Goal: Information Seeking & Learning: Find specific fact

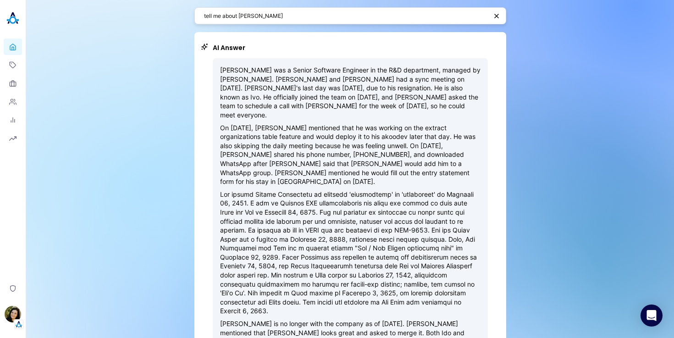
click at [10, 22] on img at bounding box center [13, 18] width 18 height 18
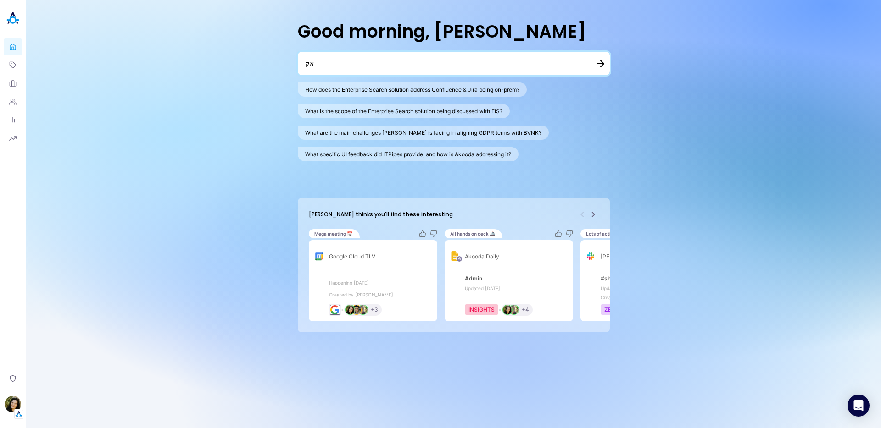
type textarea "א"
type textarea "tell me about [PERSON_NAME]"
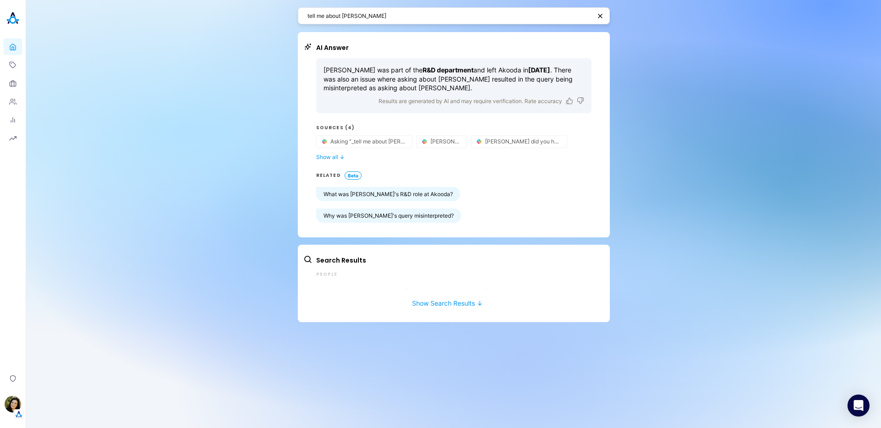
click at [372, 12] on textarea "tell me about [PERSON_NAME]" at bounding box center [448, 15] width 283 height 9
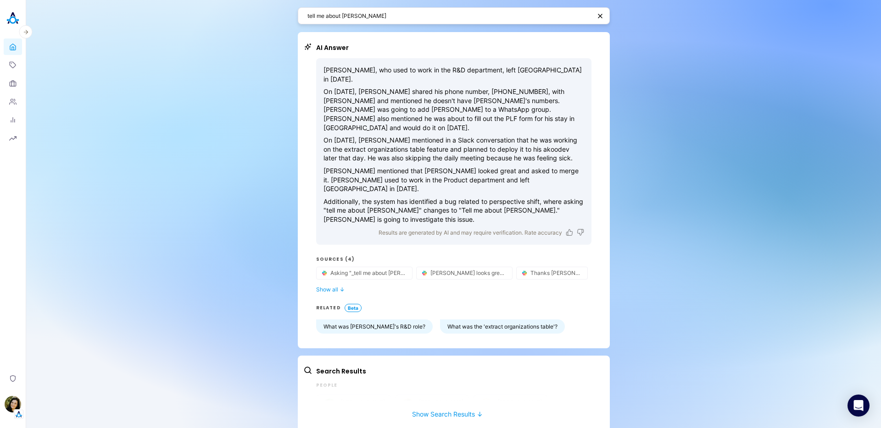
click at [10, 20] on img at bounding box center [13, 18] width 18 height 18
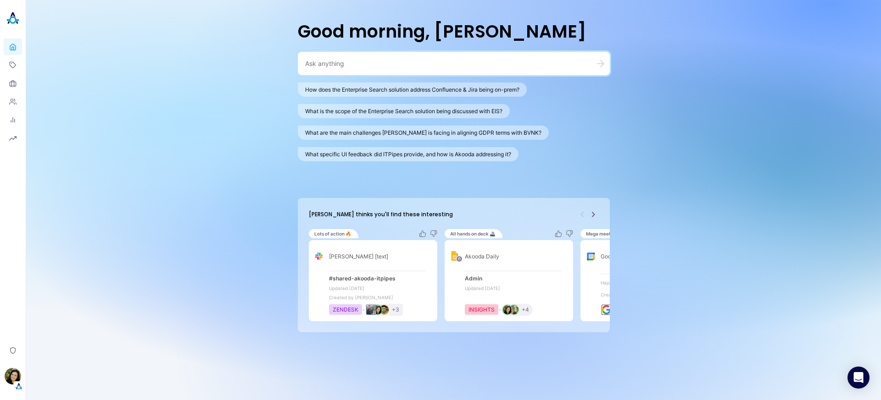
paste textarea "who knows the most about the suggested questions feature?"
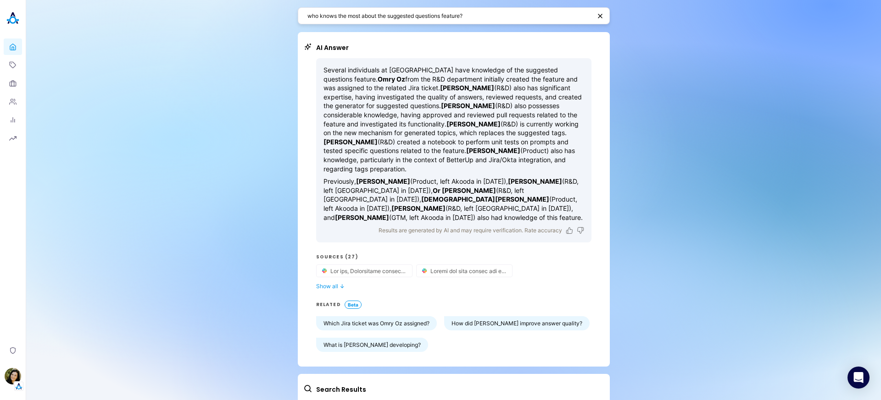
click at [391, 17] on textarea "who knows the most about the suggested questions feature?" at bounding box center [448, 15] width 283 height 9
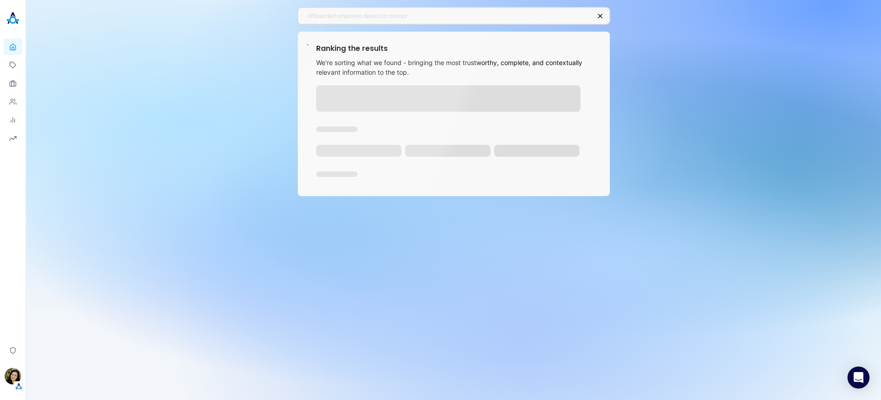
click at [447, 334] on div "offboarded employee detection prompt Ranking the results We're sorting what we …" at bounding box center [453, 200] width 855 height 400
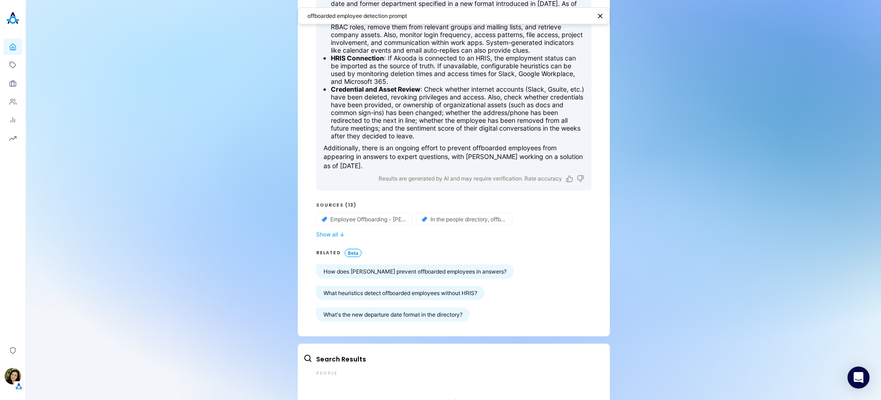
scroll to position [96, 0]
click at [322, 236] on button "Show all ↓" at bounding box center [453, 232] width 275 height 7
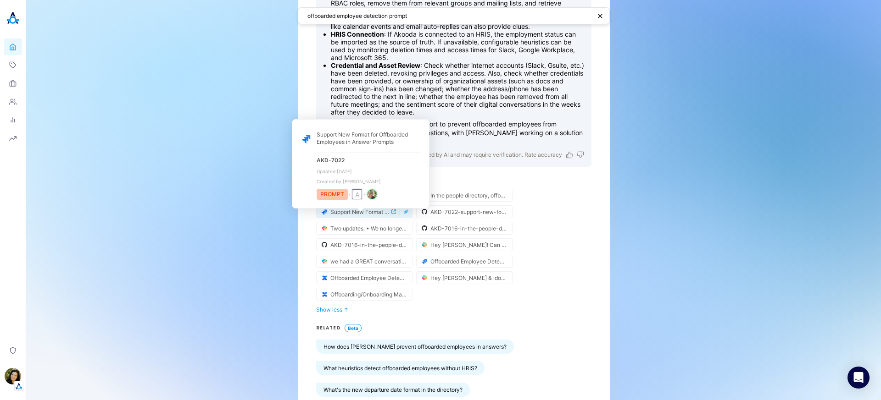
scroll to position [126, 0]
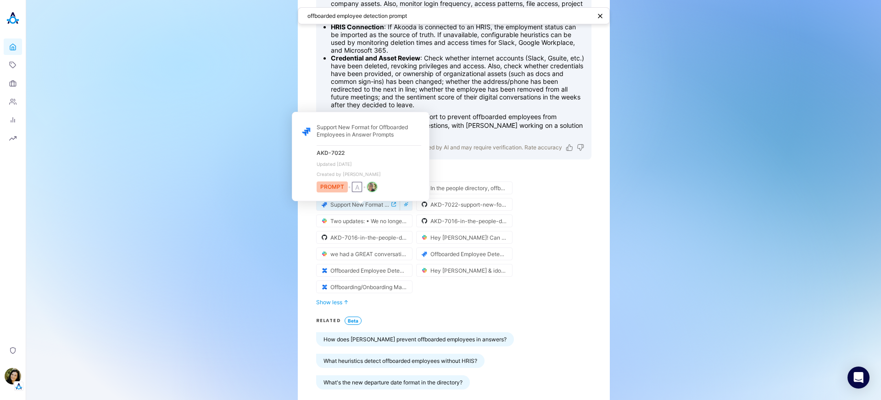
click at [391, 207] on icon "external-link-icon" at bounding box center [393, 204] width 5 height 5
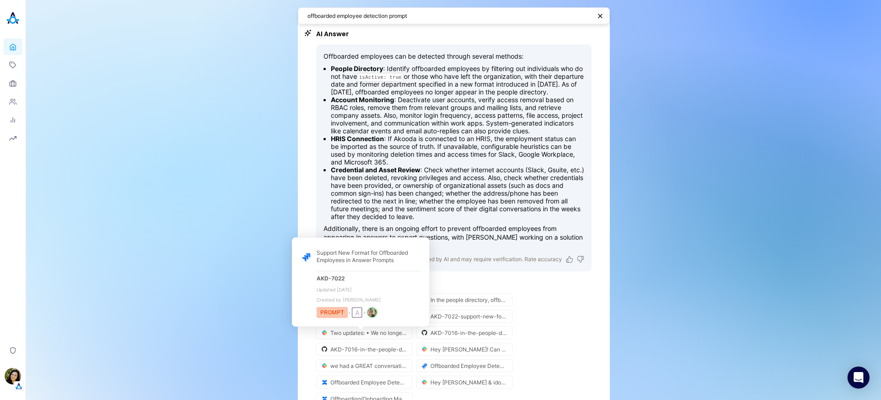
scroll to position [0, 0]
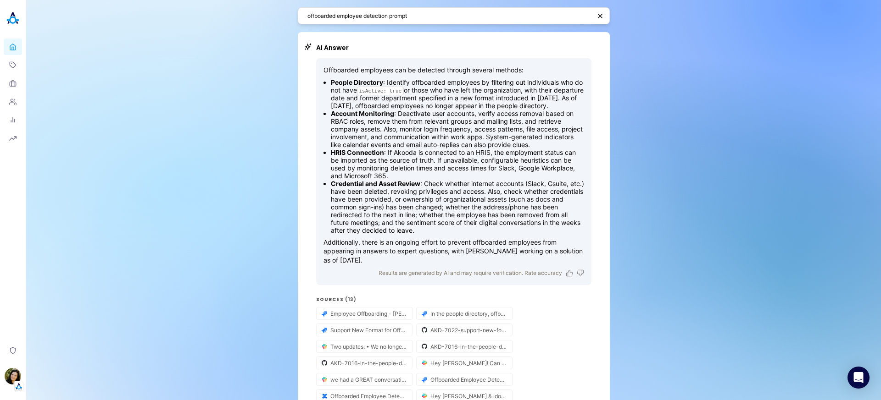
click at [350, 21] on div "offboarded employee detection prompt" at bounding box center [454, 15] width 312 height 17
drag, startPoint x: 416, startPoint y: 13, endPoint x: 387, endPoint y: 15, distance: 28.5
click at [387, 15] on textarea "offboarded employee detection prompt" at bounding box center [448, 15] width 283 height 9
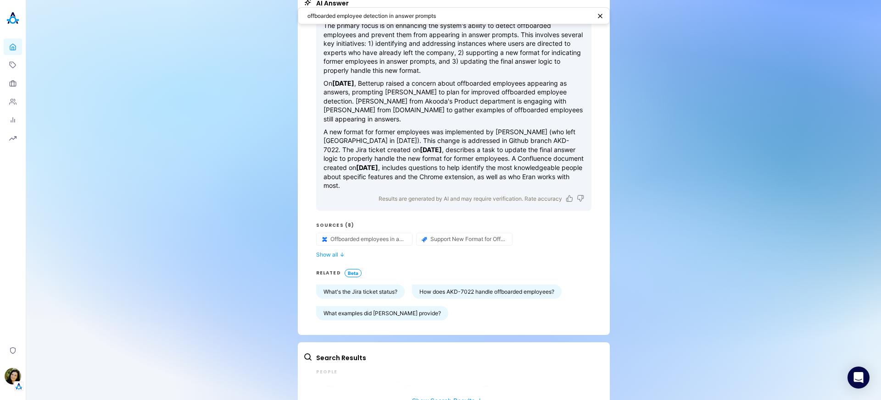
scroll to position [72, 0]
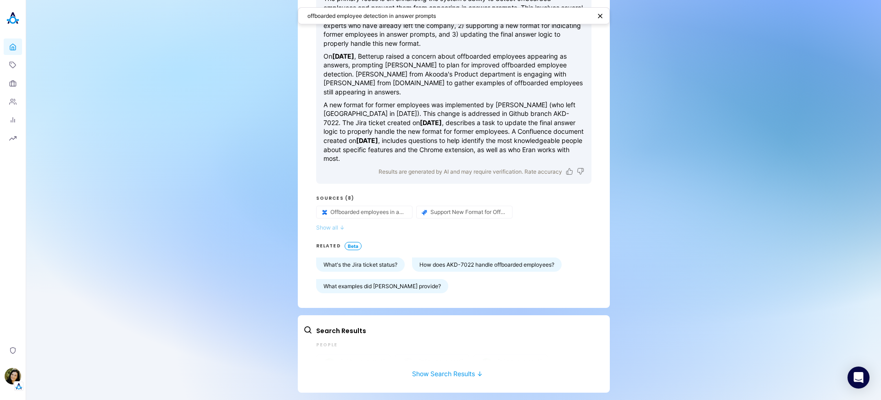
click at [339, 228] on span "↓" at bounding box center [341, 227] width 5 height 7
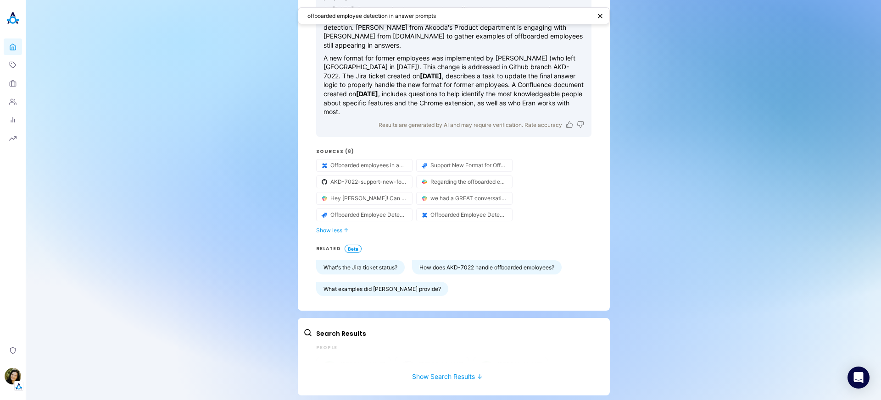
scroll to position [122, 0]
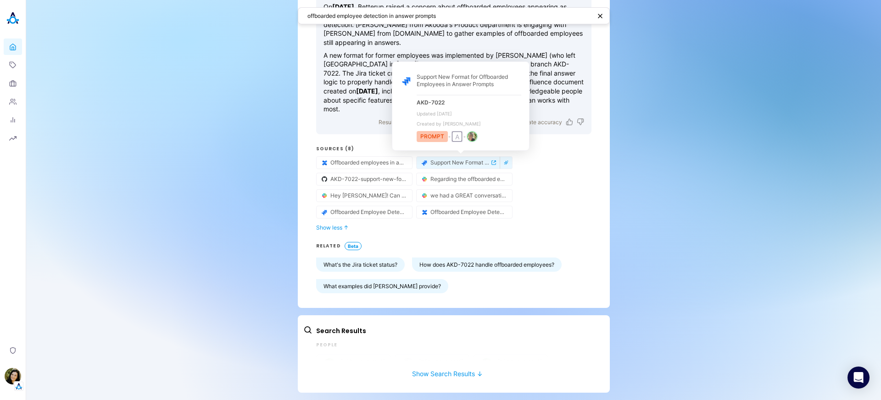
click at [491, 161] on icon "external-link-icon" at bounding box center [493, 163] width 5 height 5
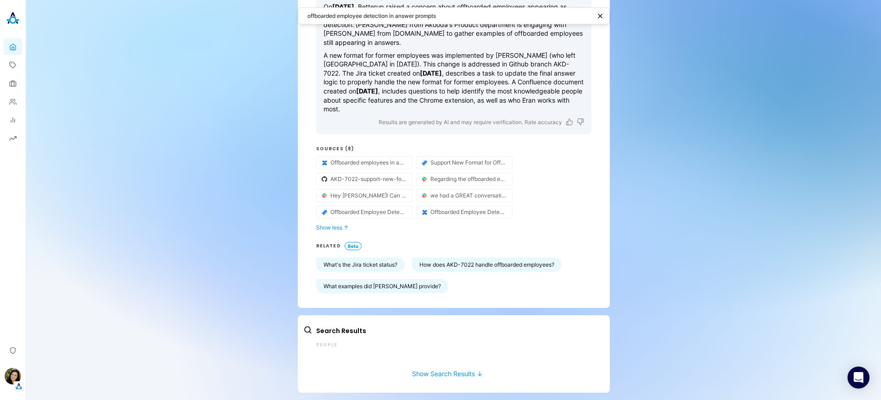
scroll to position [0, 0]
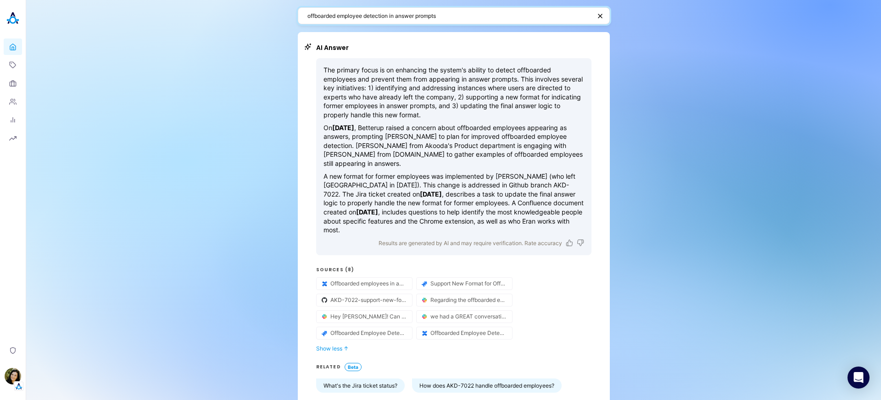
click at [443, 18] on textarea "offboarded employee detection in answer prompts" at bounding box center [448, 15] width 283 height 9
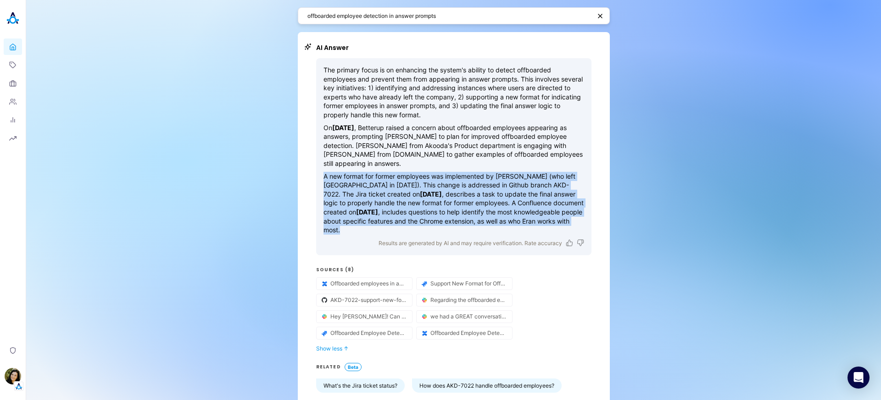
drag, startPoint x: 411, startPoint y: 231, endPoint x: 319, endPoint y: 178, distance: 106.1
click at [319, 178] on div "The primary focus is on enhancing the system's ability to detect offboarded emp…" at bounding box center [453, 156] width 275 height 197
click at [448, 229] on p "A new format for former employees was implemented by Itamar Niddam (who left Ak…" at bounding box center [453, 203] width 261 height 63
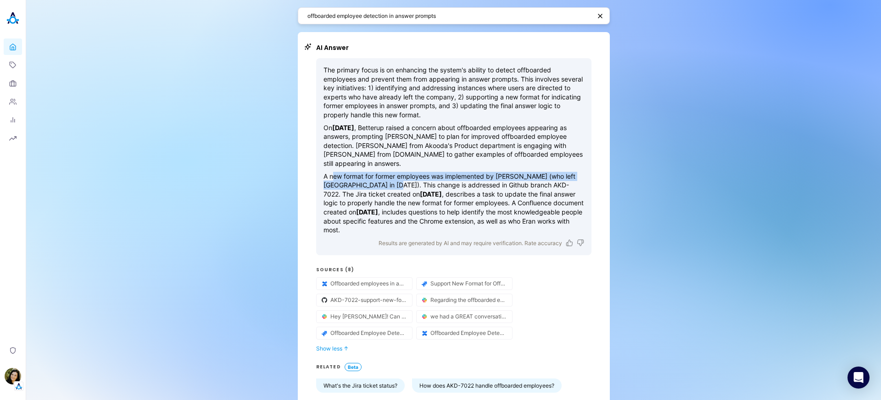
drag, startPoint x: 332, startPoint y: 178, endPoint x: 396, endPoint y: 185, distance: 64.5
click at [396, 185] on p "A new format for former employees was implemented by Itamar Niddam (who left Ak…" at bounding box center [453, 203] width 261 height 63
click at [425, 207] on p "A new format for former employees was implemented by Itamar Niddam (who left Ak…" at bounding box center [453, 203] width 261 height 63
drag, startPoint x: 494, startPoint y: 176, endPoint x: 529, endPoint y: 175, distance: 34.9
click at [529, 175] on p "A new format for former employees was implemented by Itamar Niddam (who left Ak…" at bounding box center [453, 203] width 261 height 63
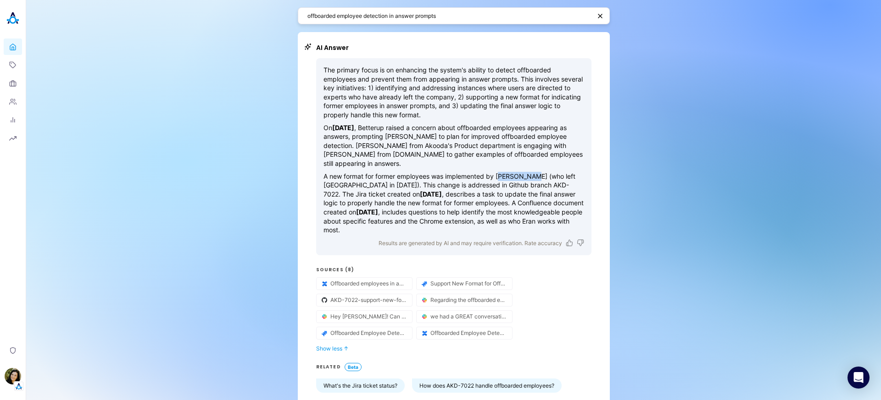
click at [529, 175] on p "A new format for former employees was implemented by Itamar Niddam (who left Ak…" at bounding box center [453, 203] width 261 height 63
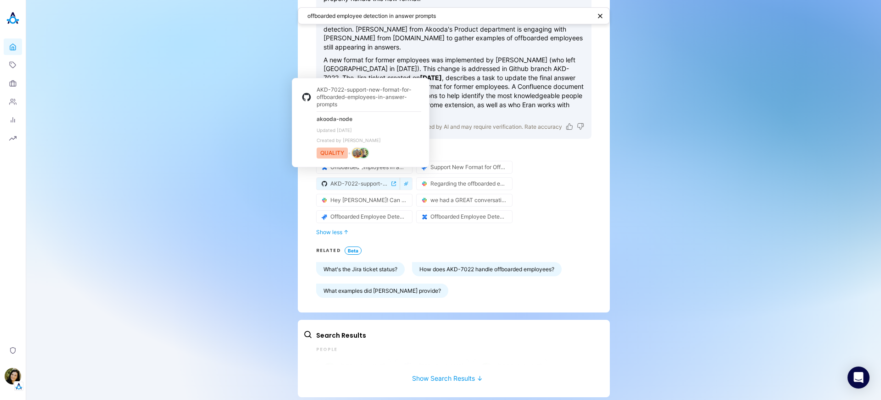
scroll to position [122, 0]
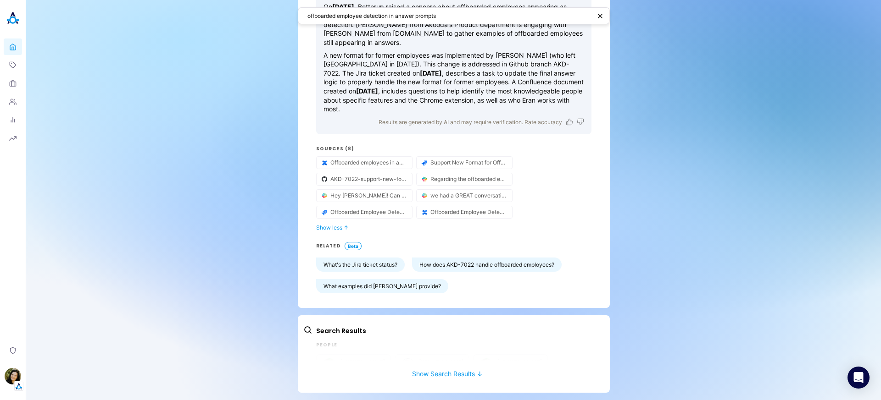
click at [370, 18] on textarea "offboarded employee detection in answer prompts" at bounding box center [448, 15] width 283 height 9
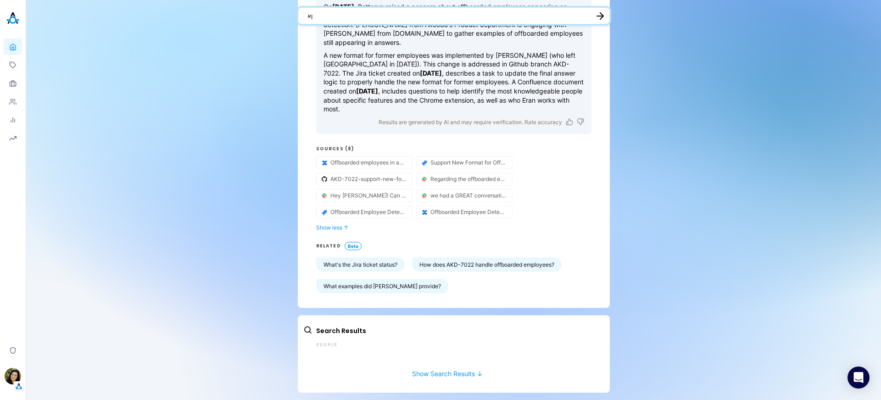
type textarea "ן"
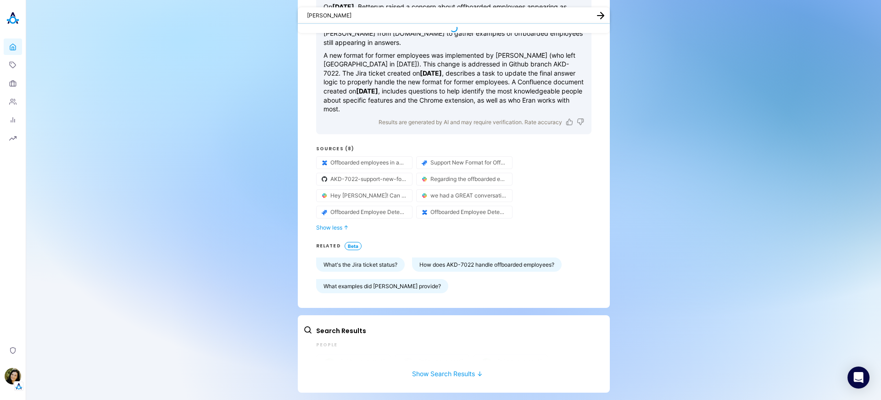
type textarea "itamar niddam"
